Goal: Check status: Check status

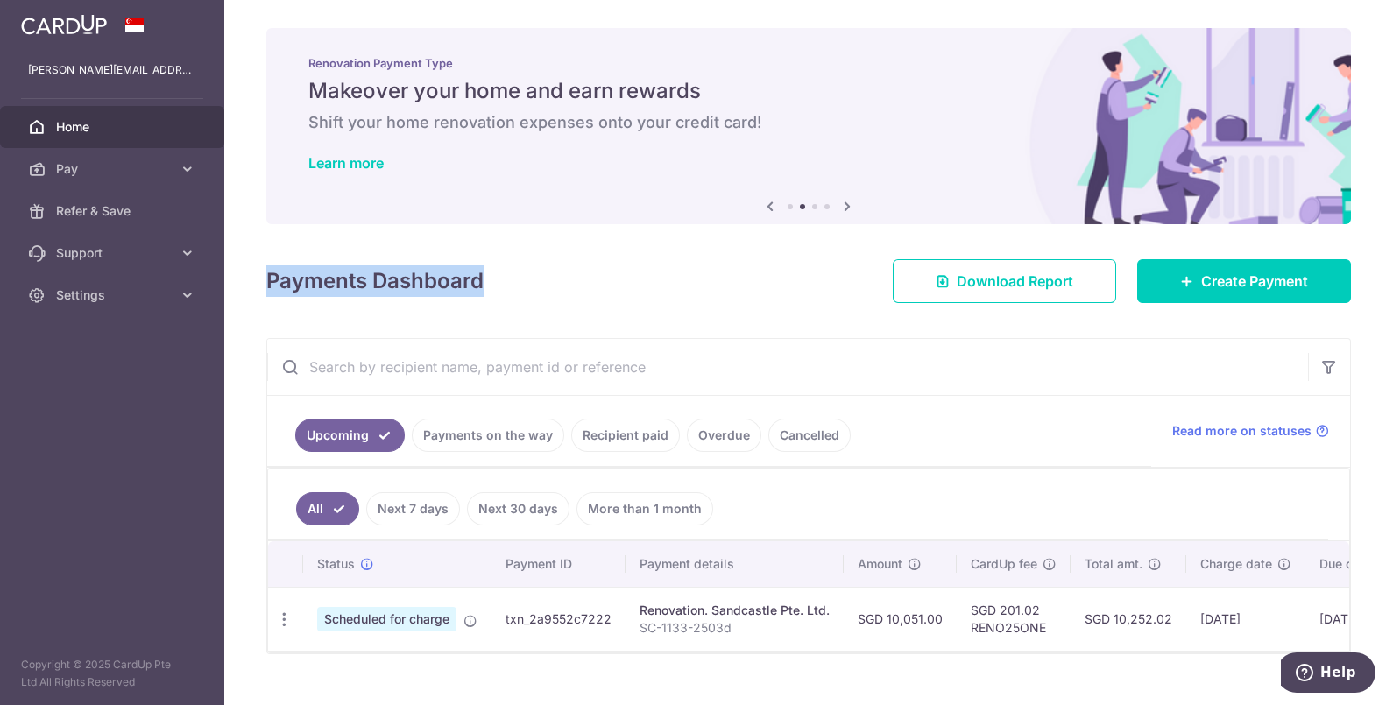
scroll to position [18, 0]
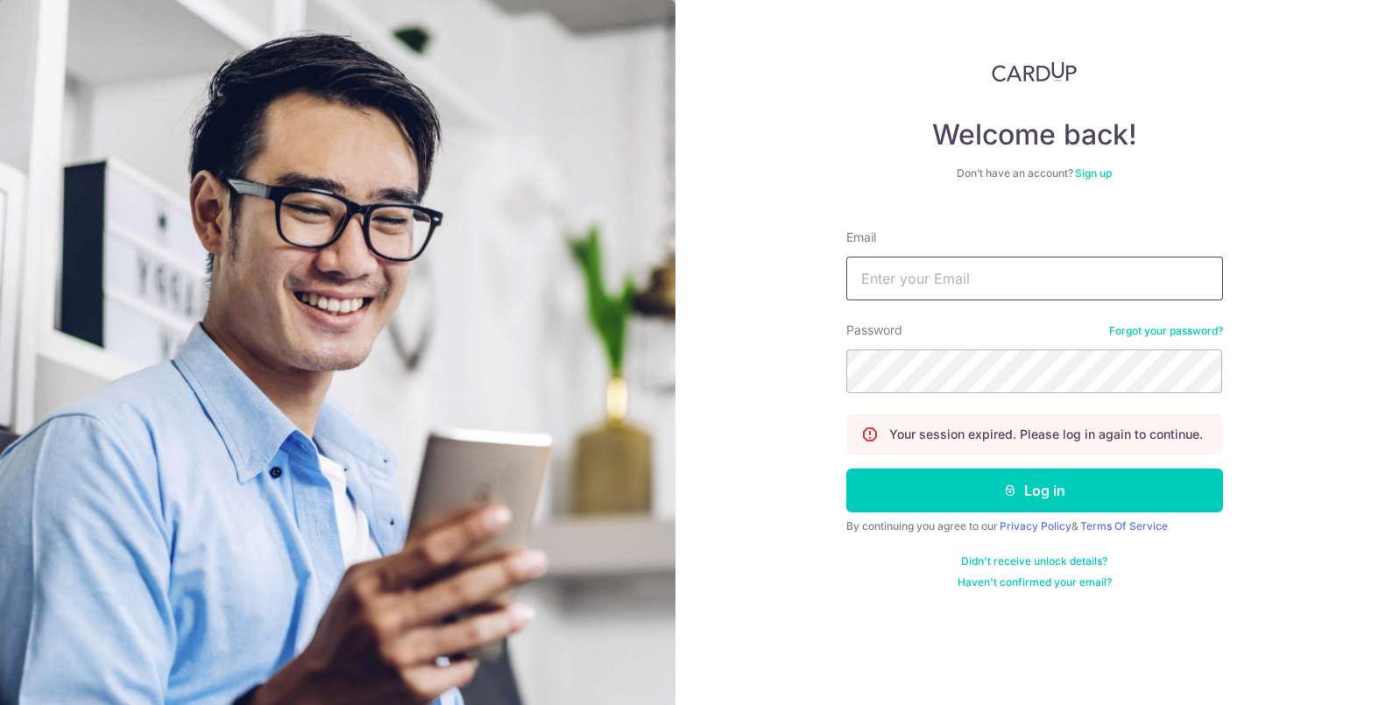
click at [956, 275] on input "Email" at bounding box center [1034, 279] width 377 height 44
type input "[PERSON_NAME][EMAIL_ADDRESS][DOMAIN_NAME]"
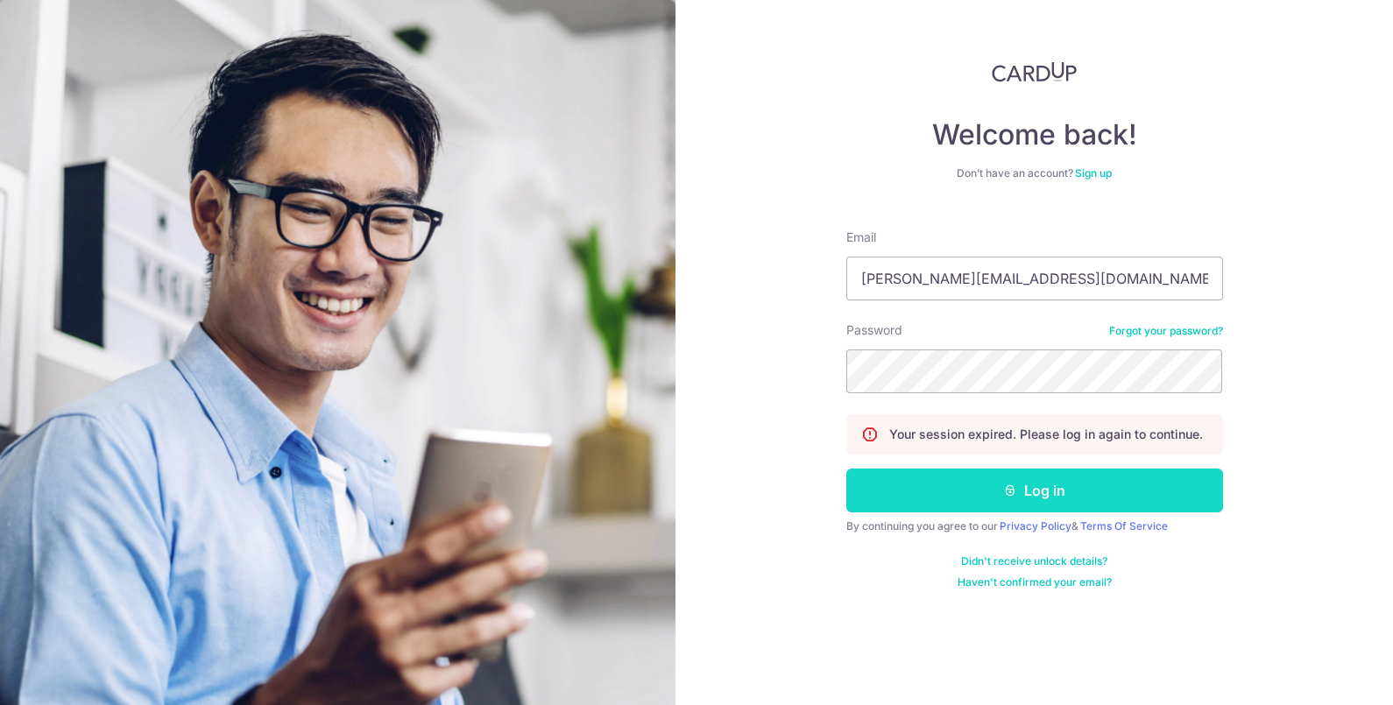
click at [981, 485] on button "Log in" at bounding box center [1034, 491] width 377 height 44
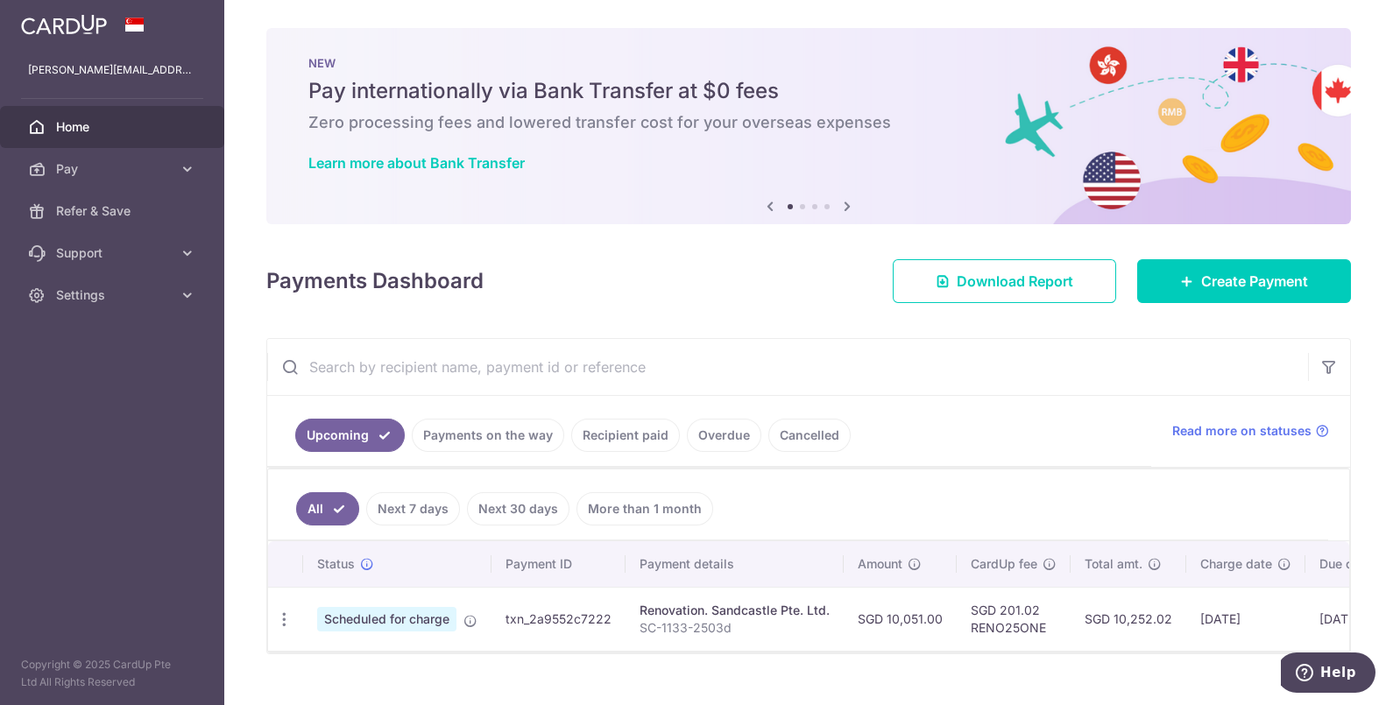
drag, startPoint x: 749, startPoint y: 370, endPoint x: 391, endPoint y: 348, distance: 359.0
click at [364, 359] on input "text" at bounding box center [787, 367] width 1041 height 56
drag, startPoint x: 485, startPoint y: 280, endPoint x: 271, endPoint y: 278, distance: 214.6
click at [271, 278] on div "Payments Dashboard Download Report Create Payment" at bounding box center [808, 277] width 1084 height 51
drag, startPoint x: 271, startPoint y: 278, endPoint x: 413, endPoint y: 266, distance: 143.2
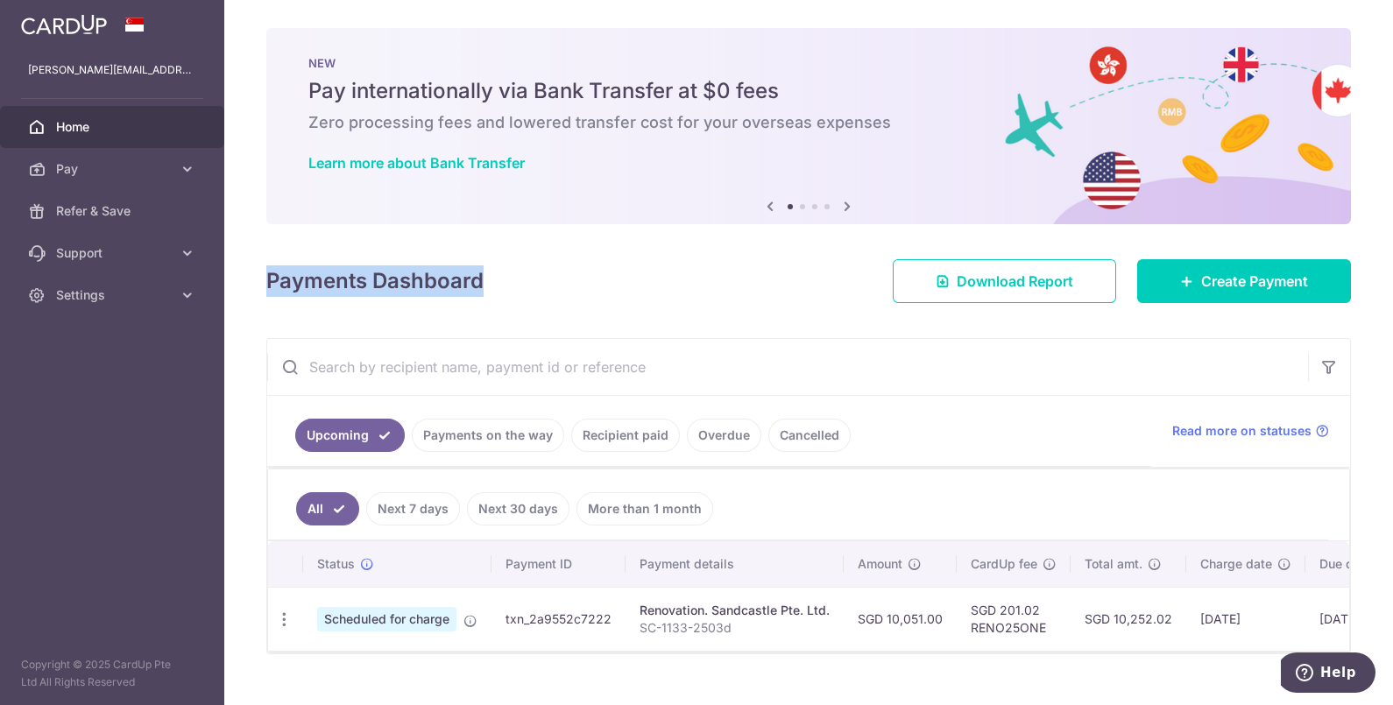
click at [390, 272] on h4 "Payments Dashboard" at bounding box center [374, 281] width 217 height 32
click at [503, 272] on div "Payments Dashboard Download Report Create Payment" at bounding box center [808, 277] width 1084 height 51
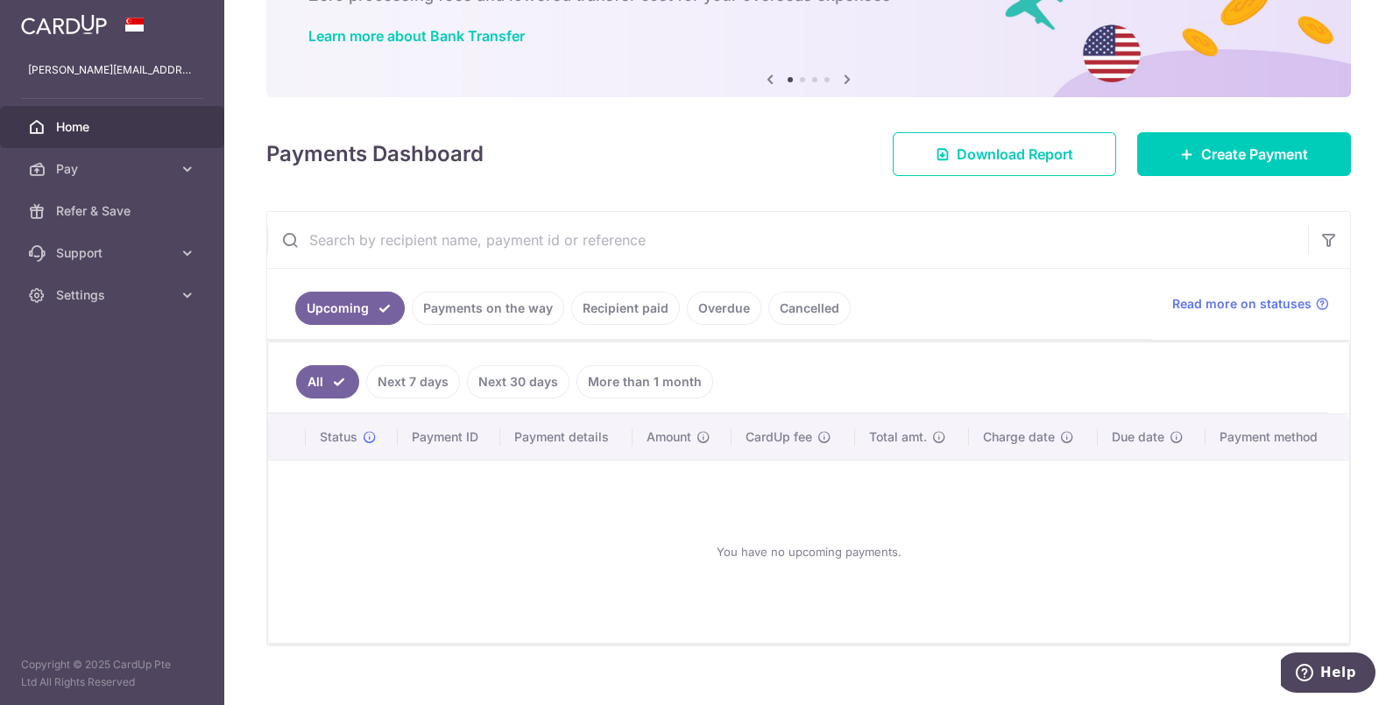
click at [517, 309] on link "Payments on the way" at bounding box center [488, 308] width 152 height 33
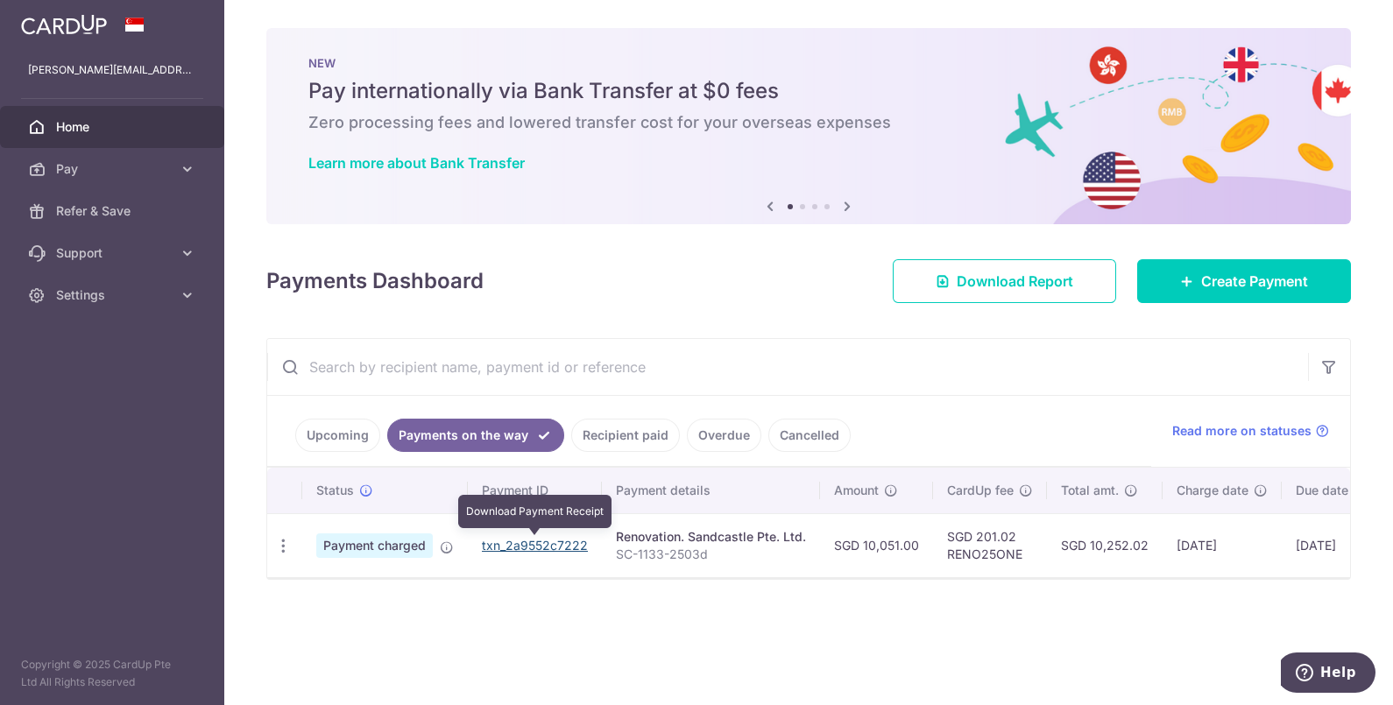
click at [534, 540] on link "txn_2a9552c7222" at bounding box center [535, 545] width 106 height 15
